Goal: Information Seeking & Learning: Learn about a topic

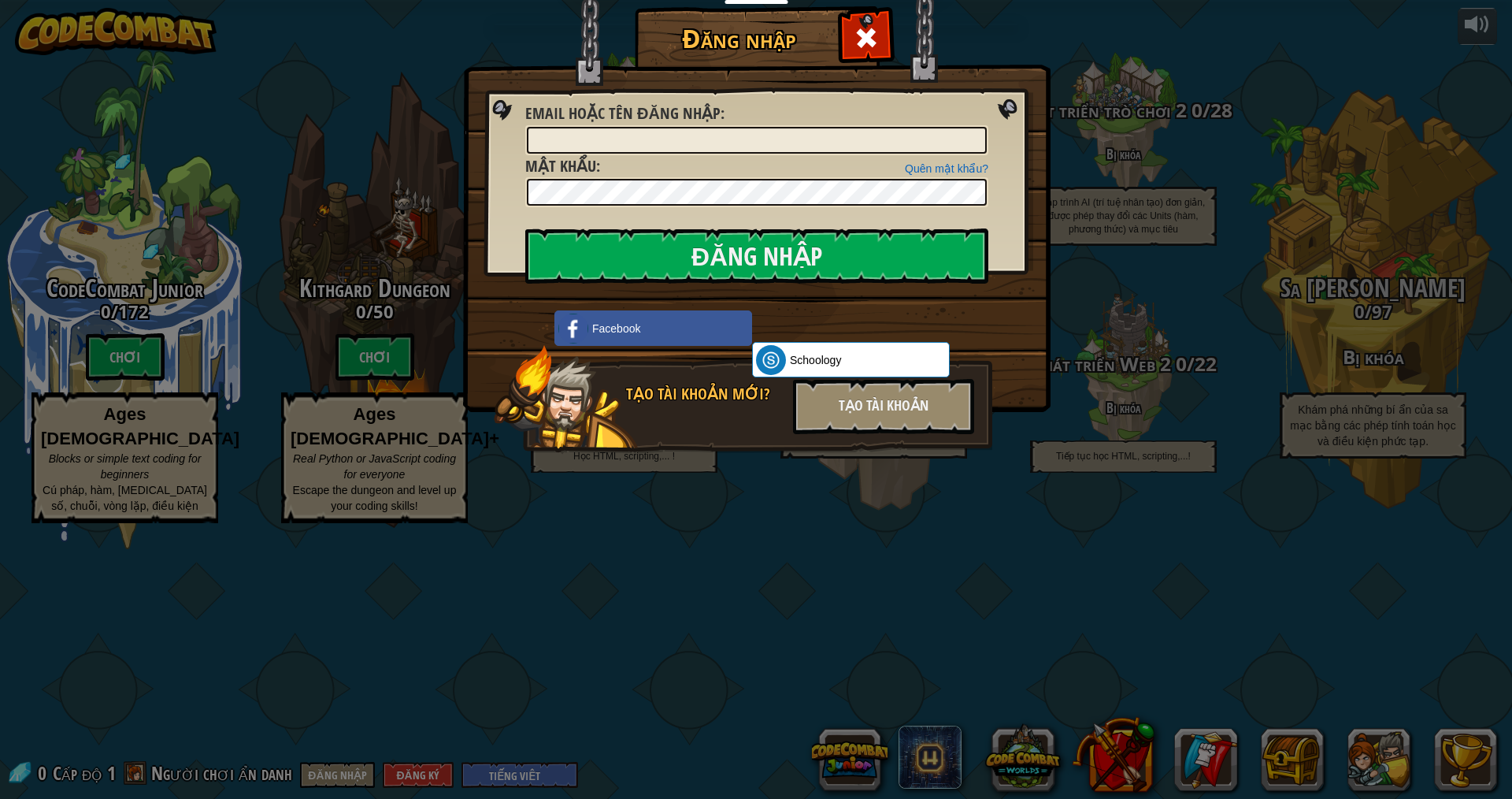
select select "vi"
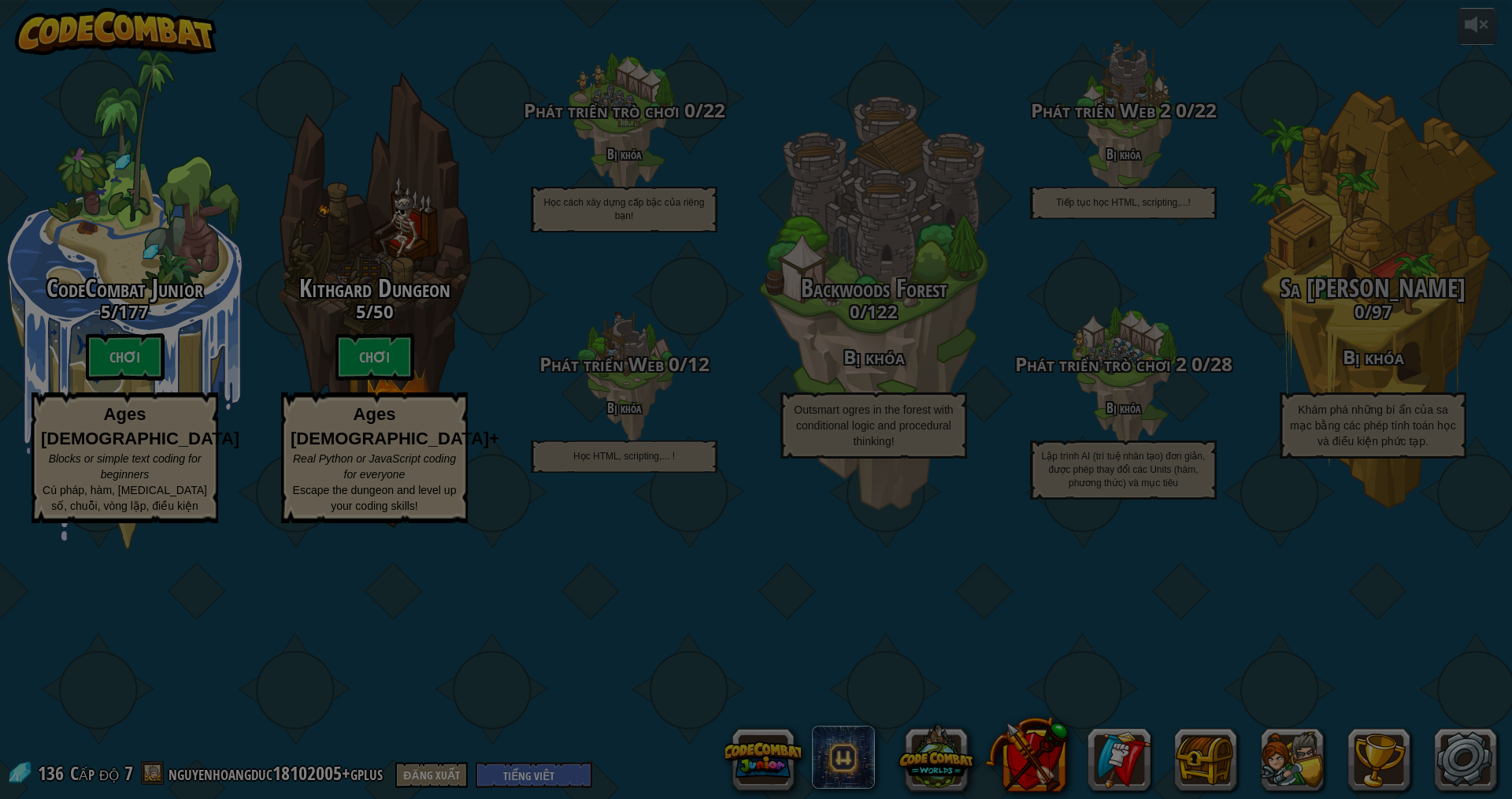
select select "vi"
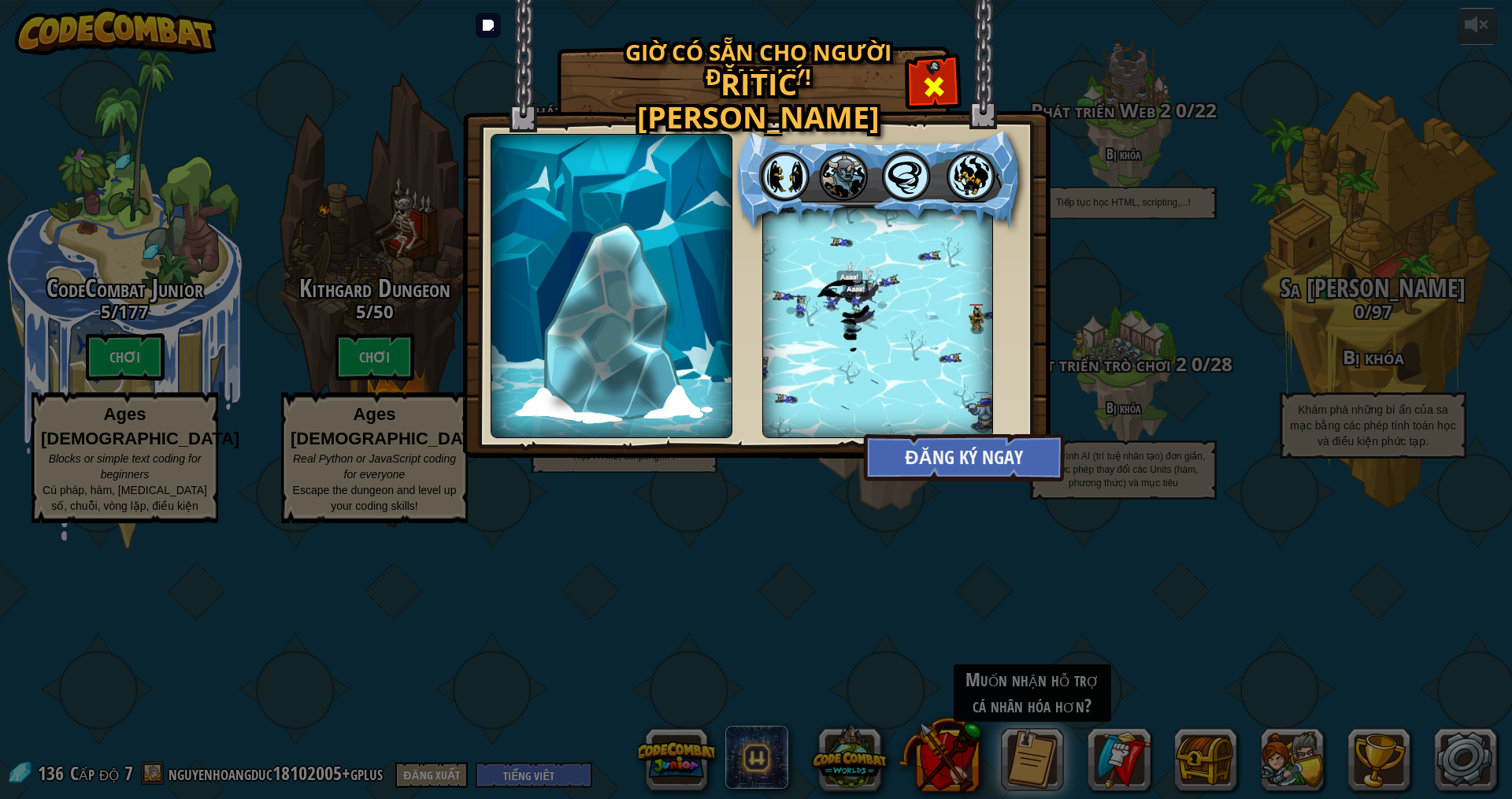
click at [929, 89] on span at bounding box center [934, 86] width 25 height 25
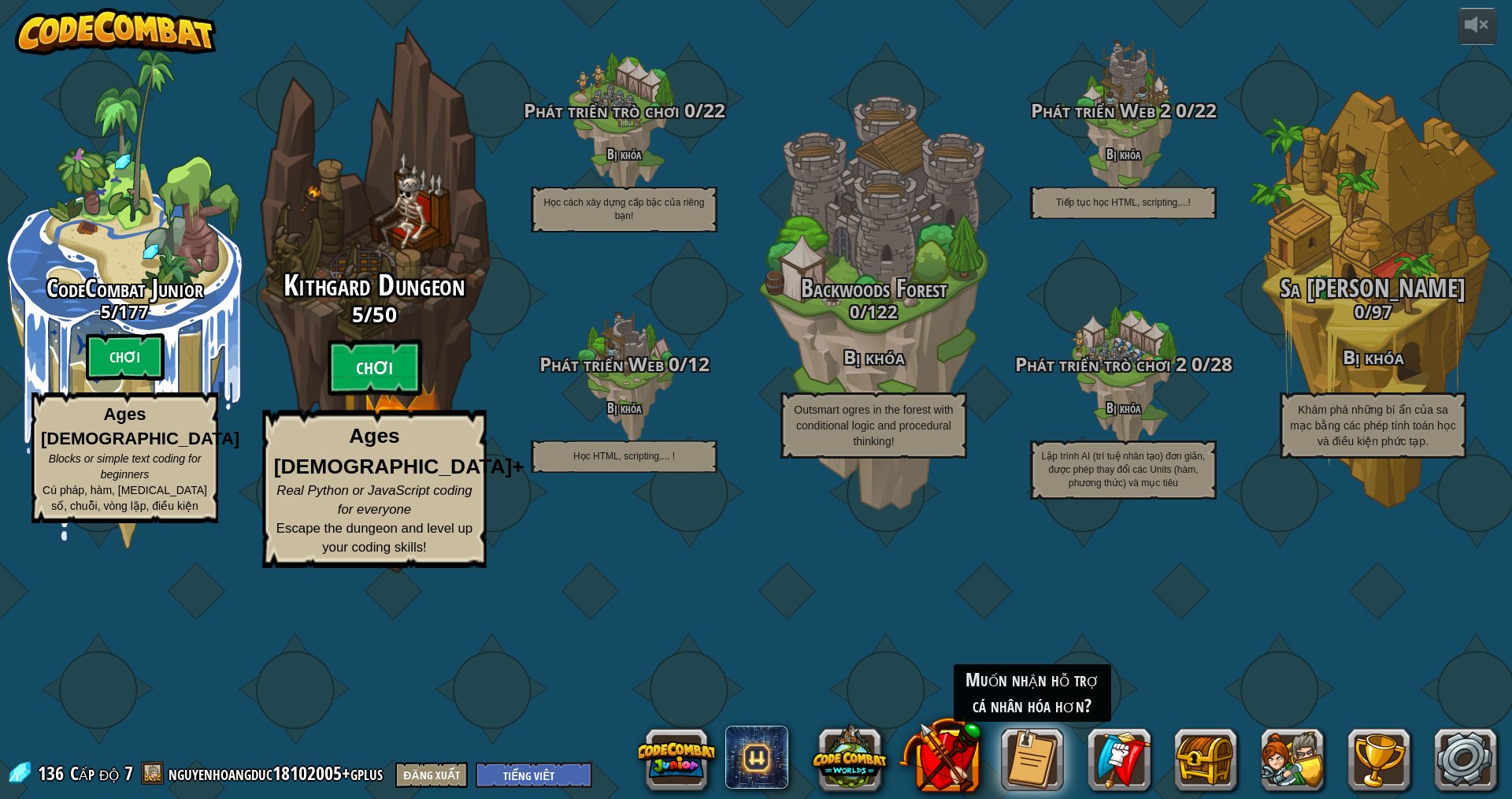
click at [406, 396] on btn "Chơi" at bounding box center [374, 368] width 94 height 57
select select "vi"
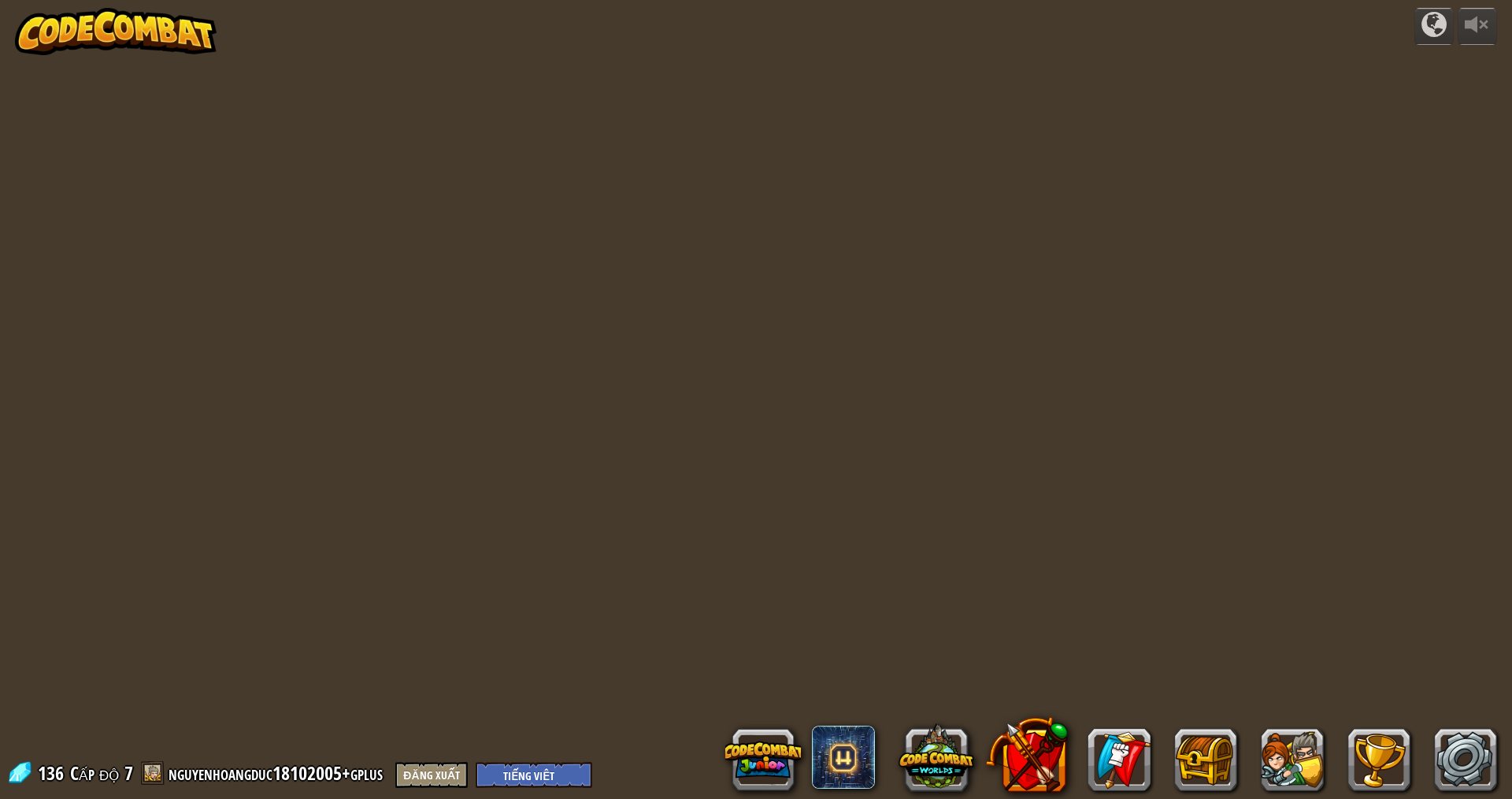
select select "vi"
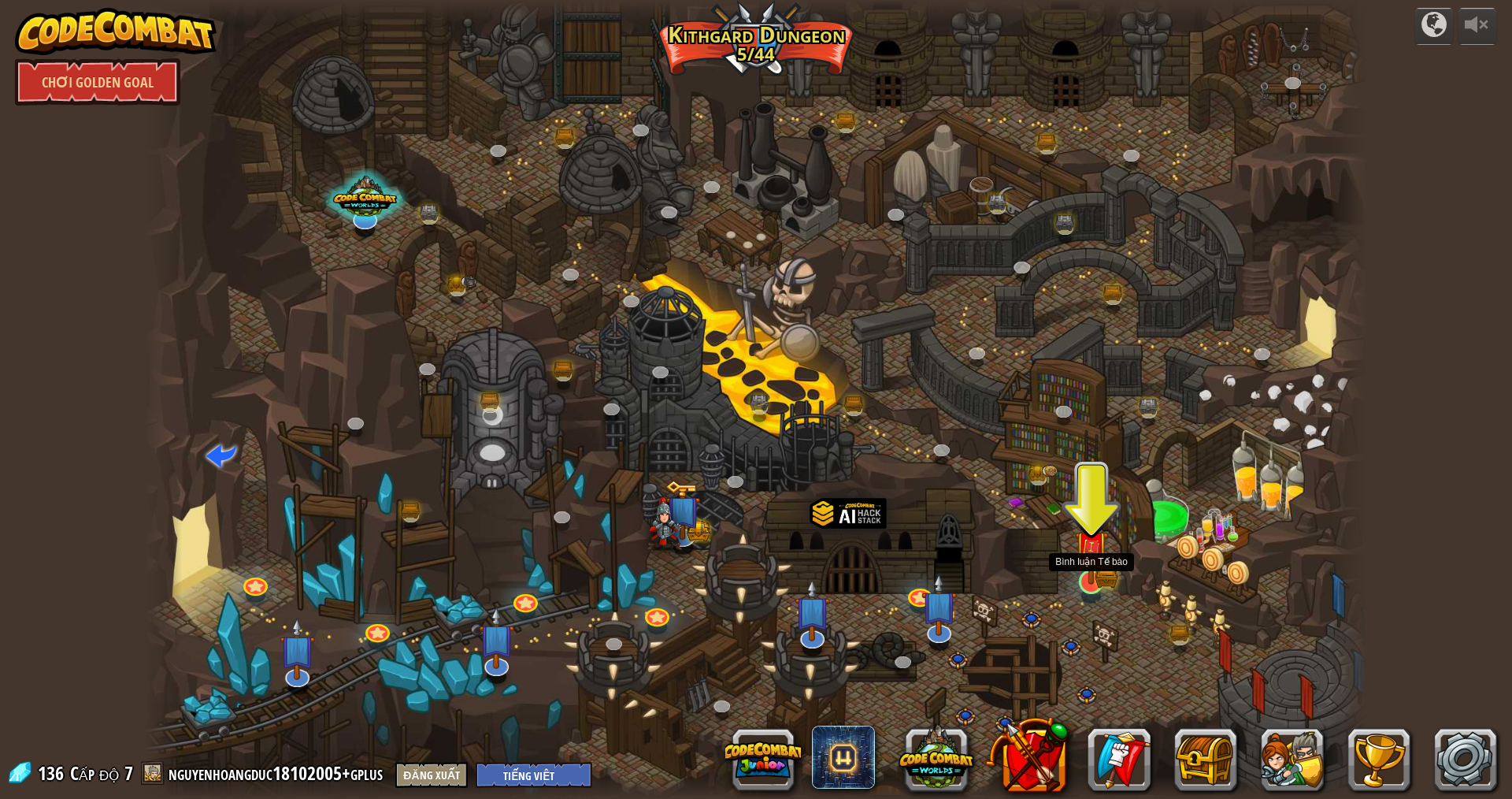
click at [1085, 559] on img at bounding box center [1091, 549] width 20 height 20
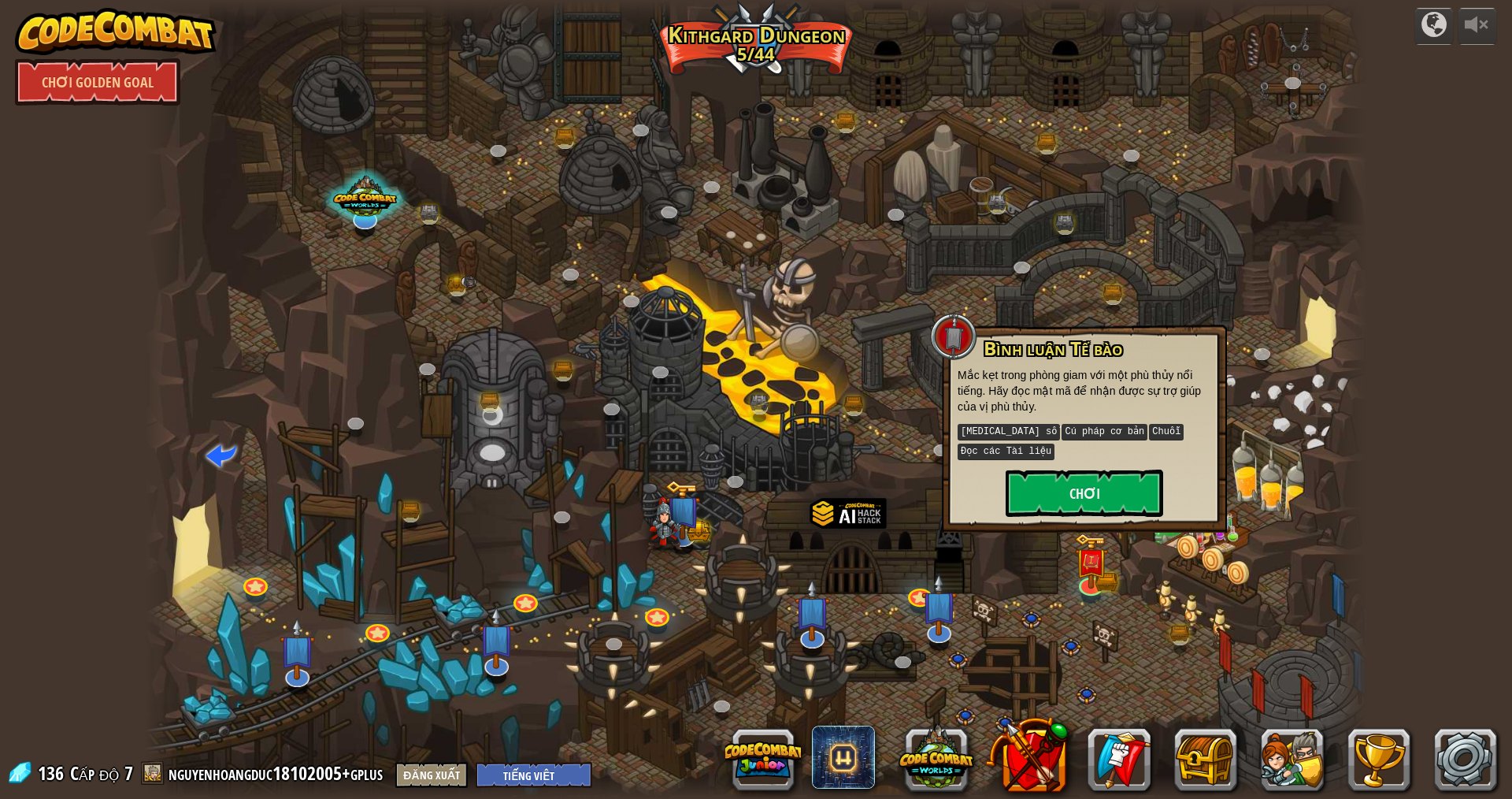
click at [679, 362] on div at bounding box center [756, 400] width 1222 height 799
